Goal: Use online tool/utility: Use online tool/utility

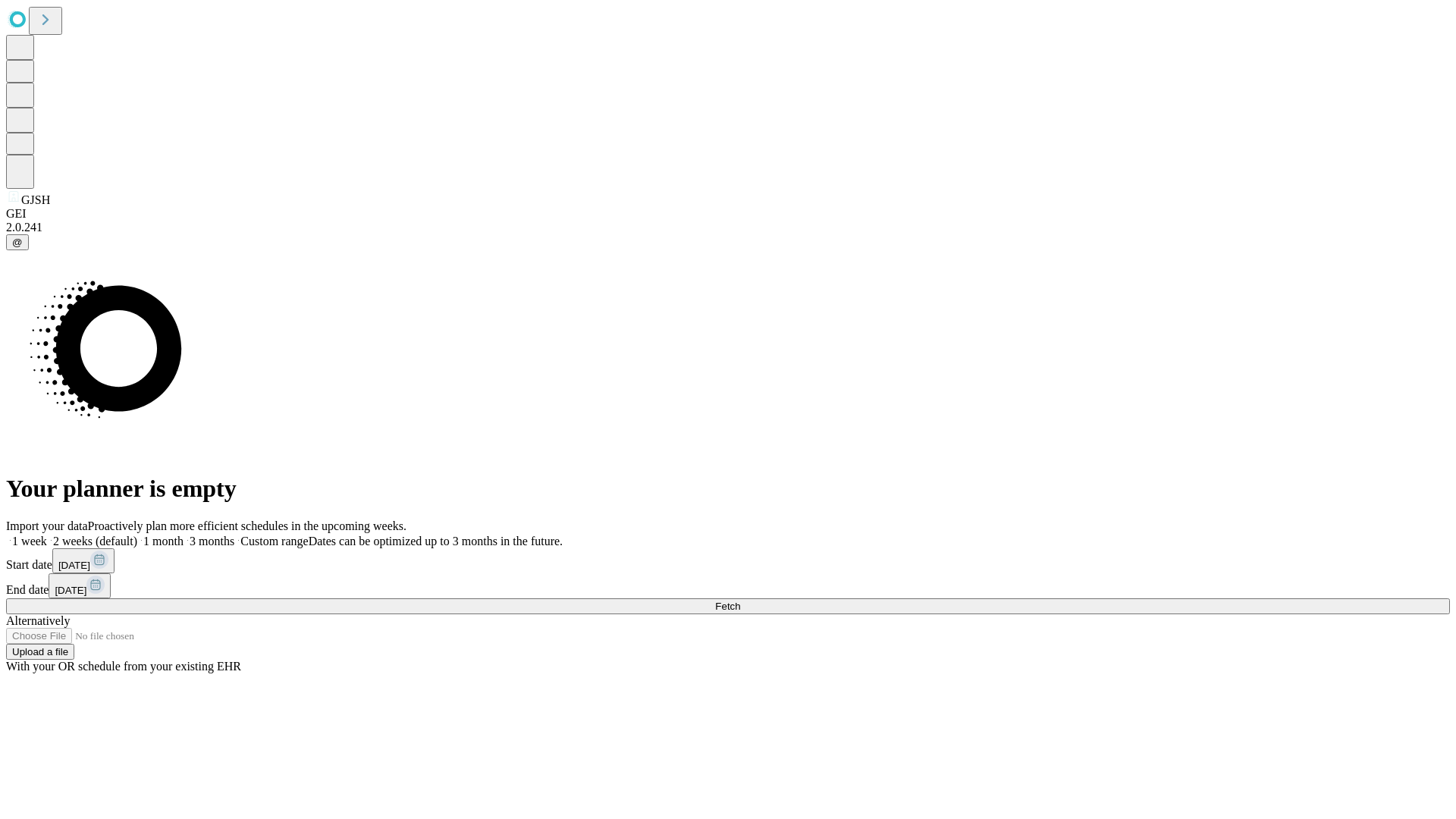
click at [740, 600] on span "Fetch" at bounding box center [728, 606] width 25 height 12
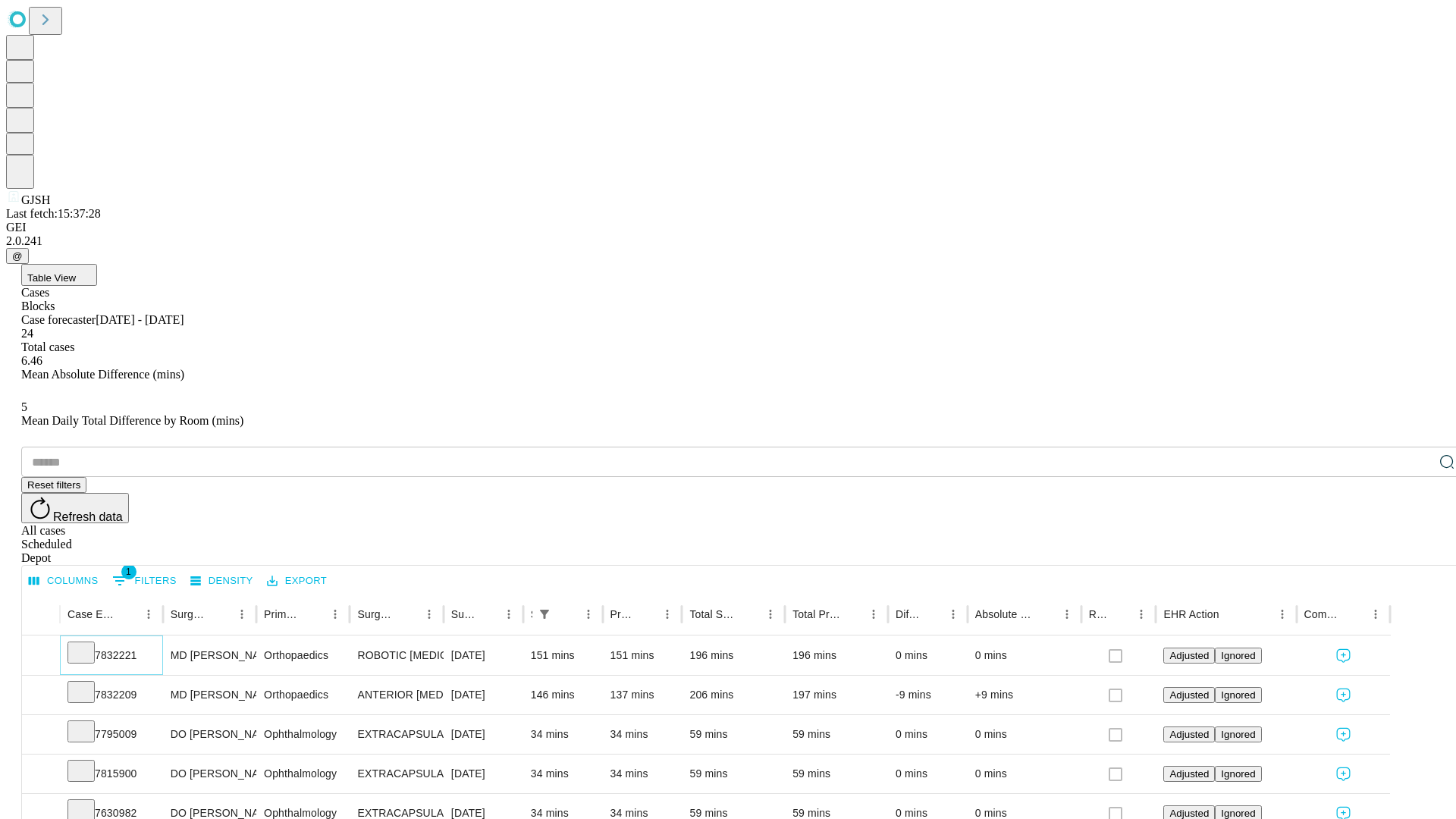
click at [89, 644] on icon at bounding box center [81, 651] width 15 height 15
